Goal: Complete application form

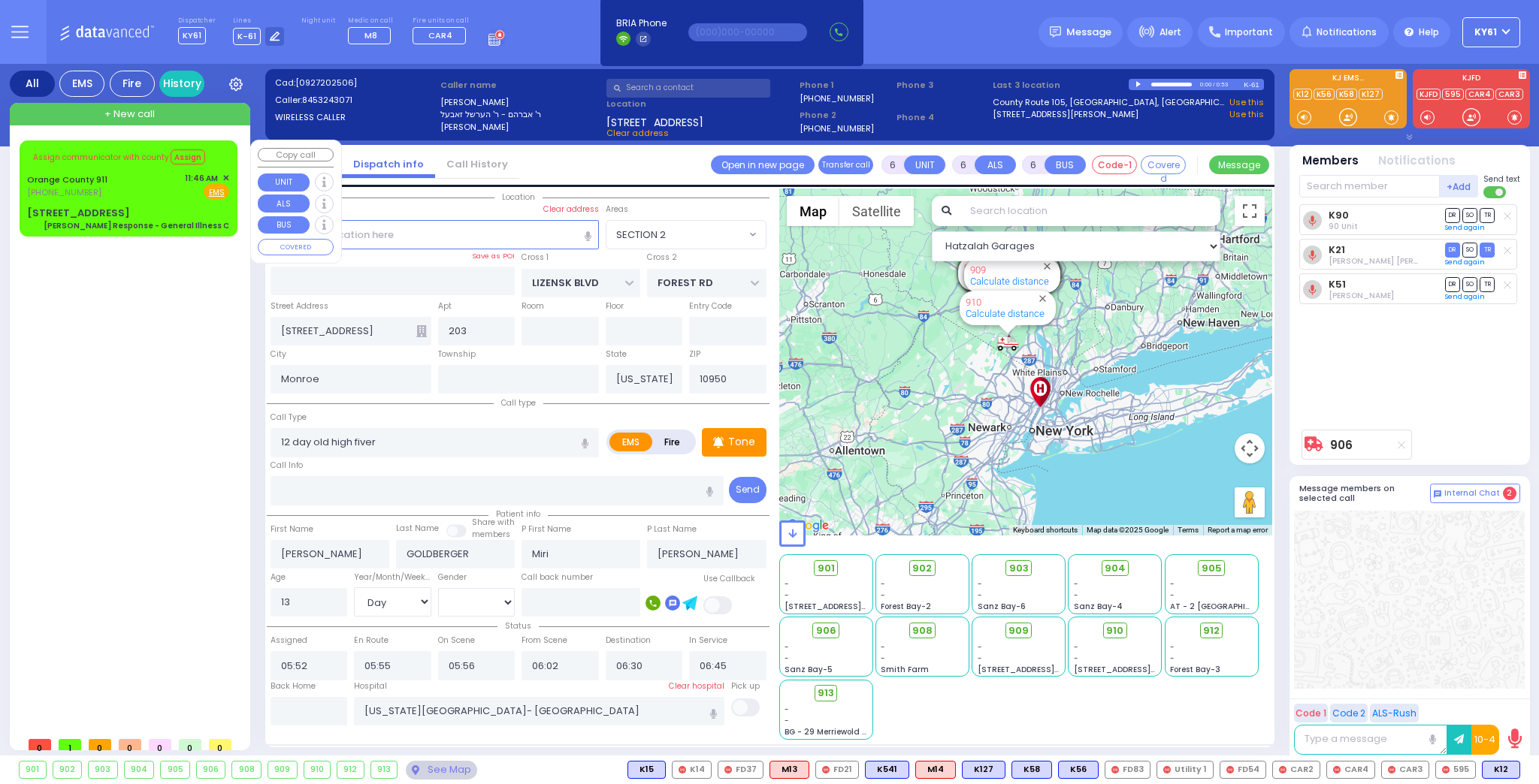
select select "SECTION 2"
select select "Day"
select select "[DEMOGRAPHIC_DATA]"
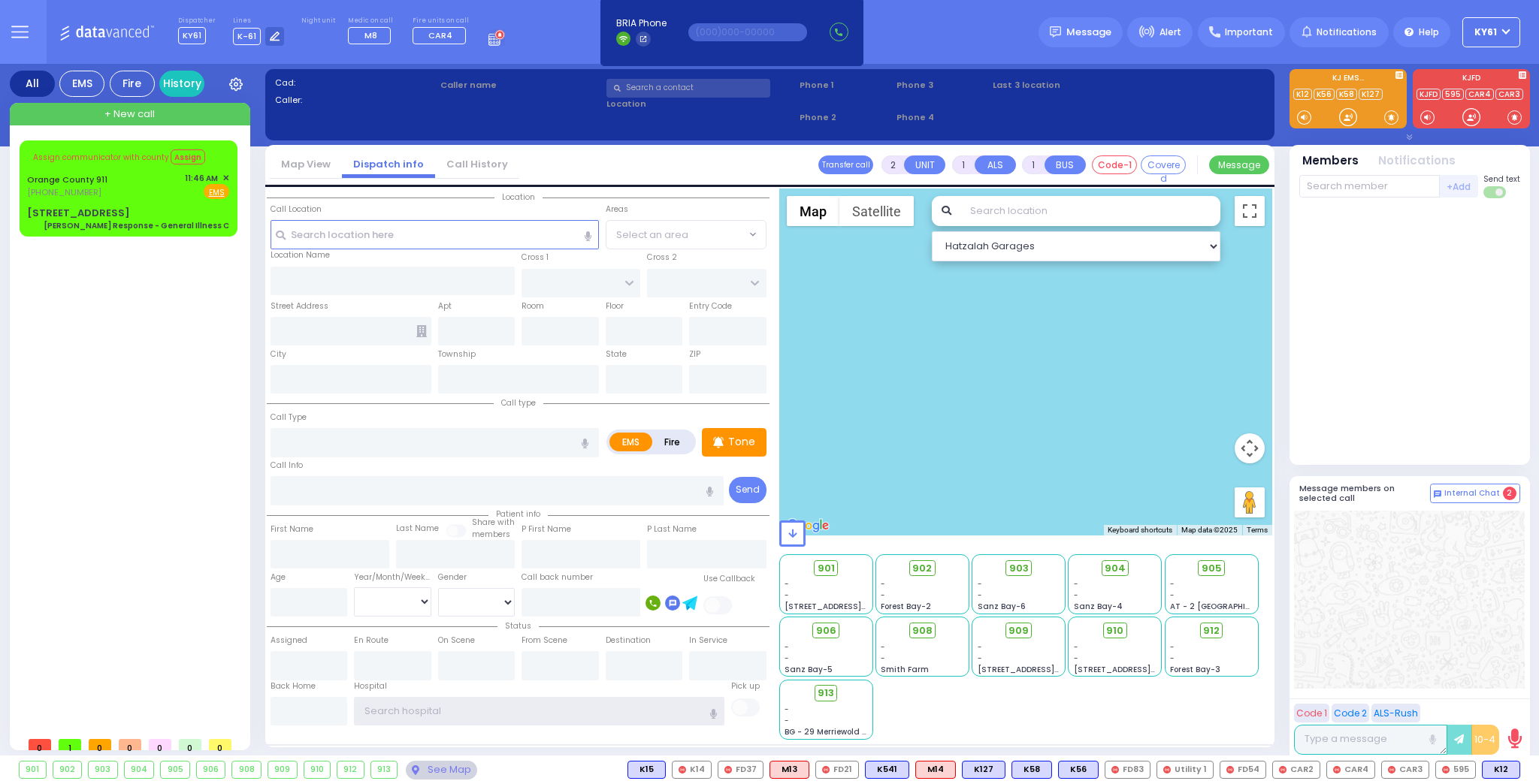
type input "ky61"
click at [224, 176] on span "✕" at bounding box center [226, 178] width 7 height 13
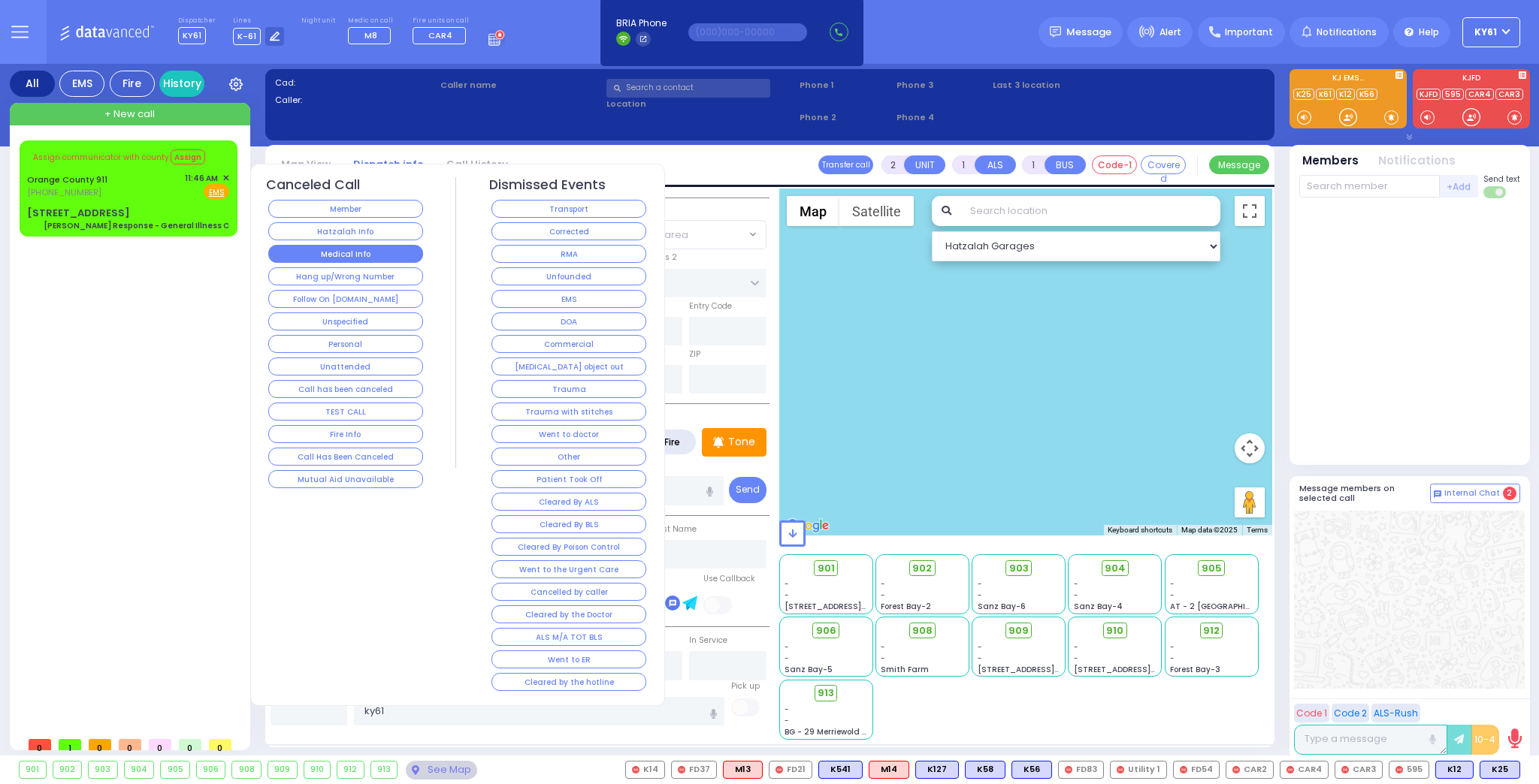
click at [318, 246] on button "Medical Info" at bounding box center [345, 253] width 155 height 18
